Goal: Task Accomplishment & Management: Manage account settings

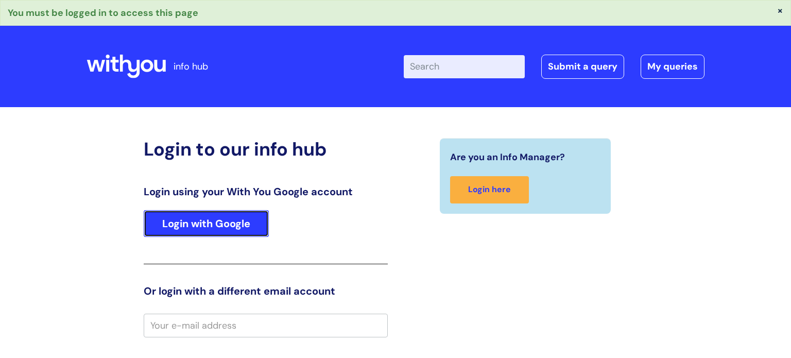
click at [253, 218] on link "Login with Google" at bounding box center [206, 223] width 125 height 27
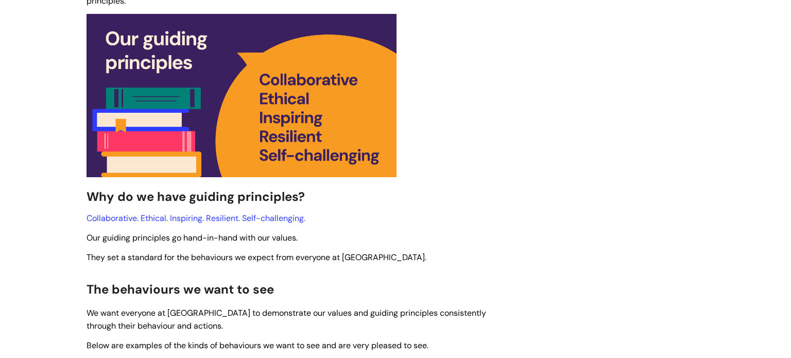
scroll to position [582, 0]
